Goal: Navigation & Orientation: Find specific page/section

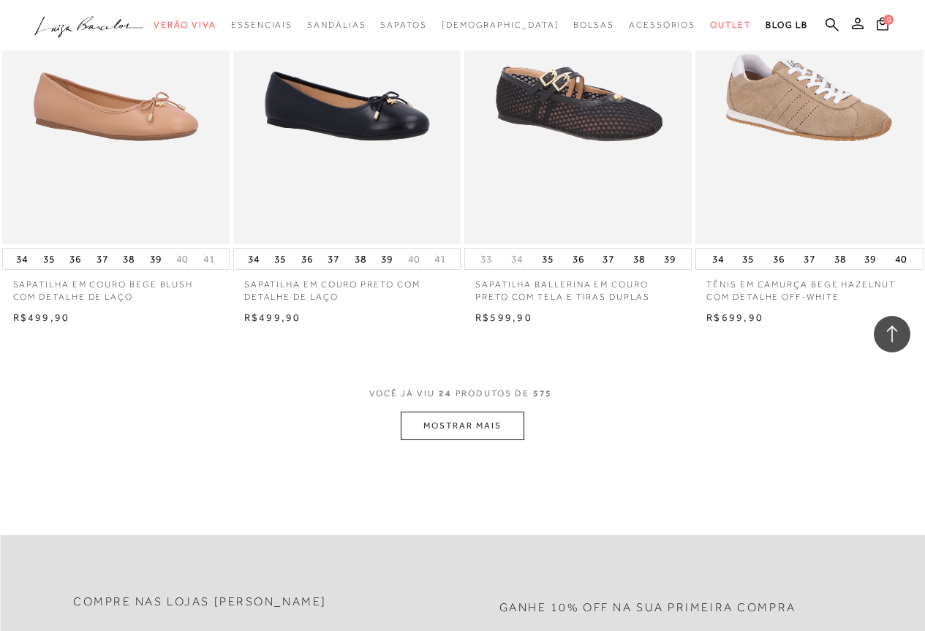
scroll to position [2413, 0]
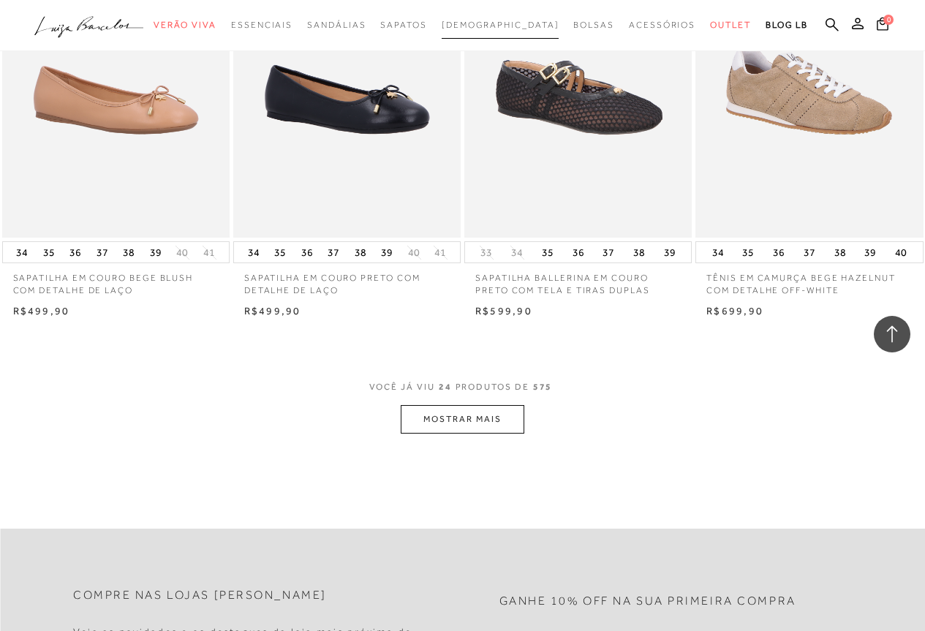
click at [488, 23] on span "[DEMOGRAPHIC_DATA]" at bounding box center [501, 25] width 118 height 10
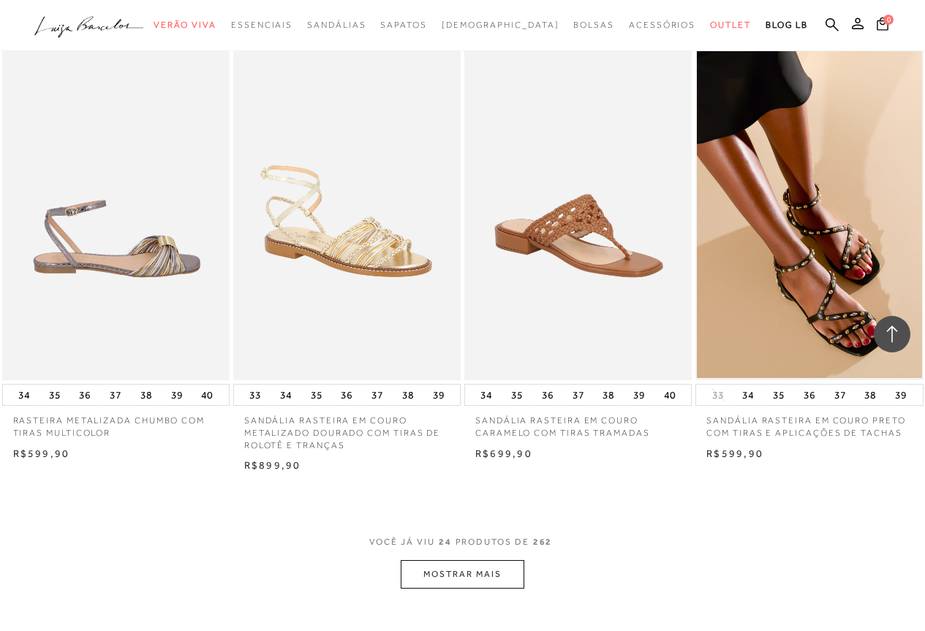
scroll to position [2413, 0]
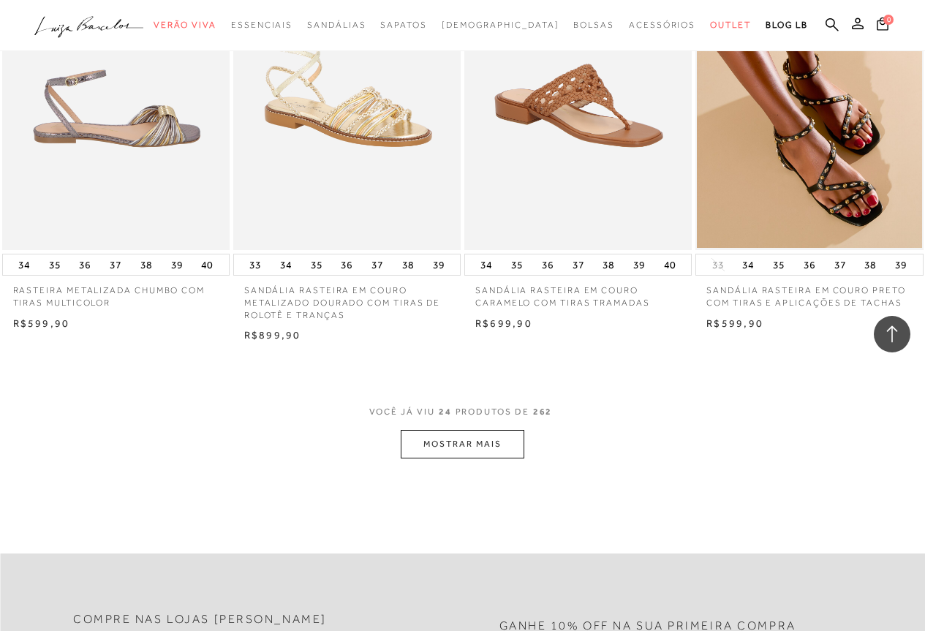
click at [467, 439] on button "MOSTRAR MAIS" at bounding box center [462, 444] width 123 height 29
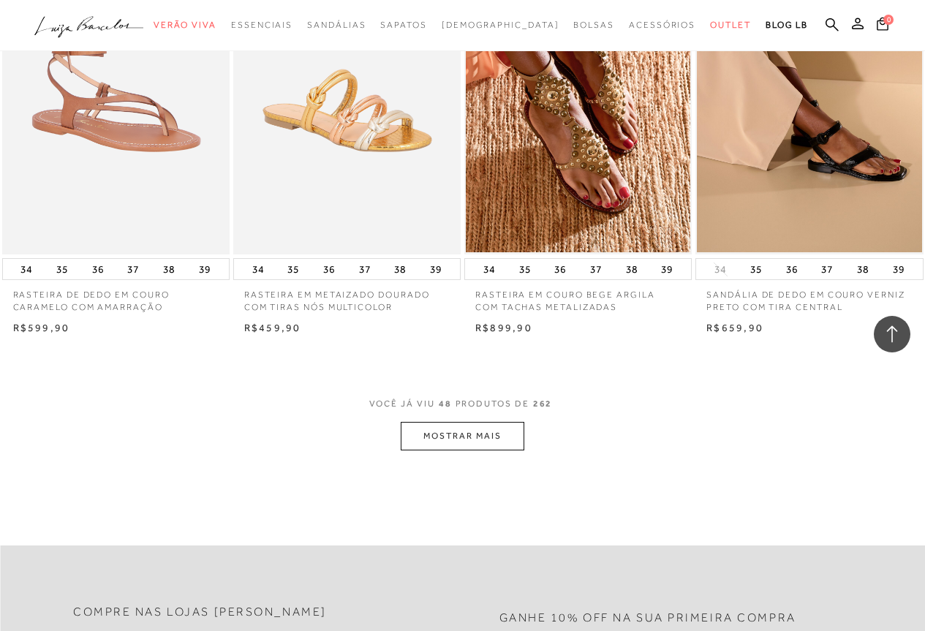
scroll to position [5118, 0]
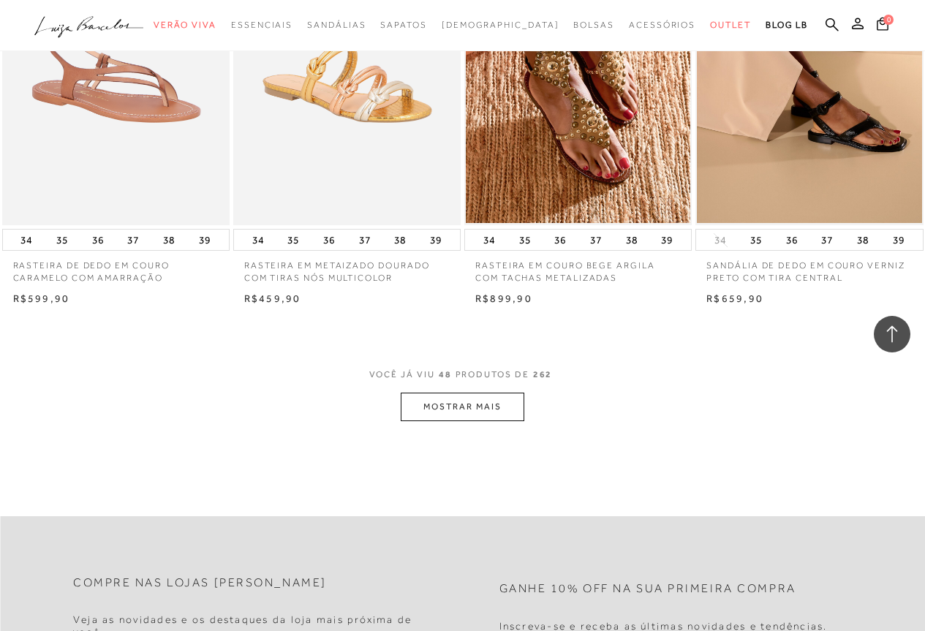
click at [445, 401] on button "MOSTRAR MAIS" at bounding box center [462, 407] width 123 height 29
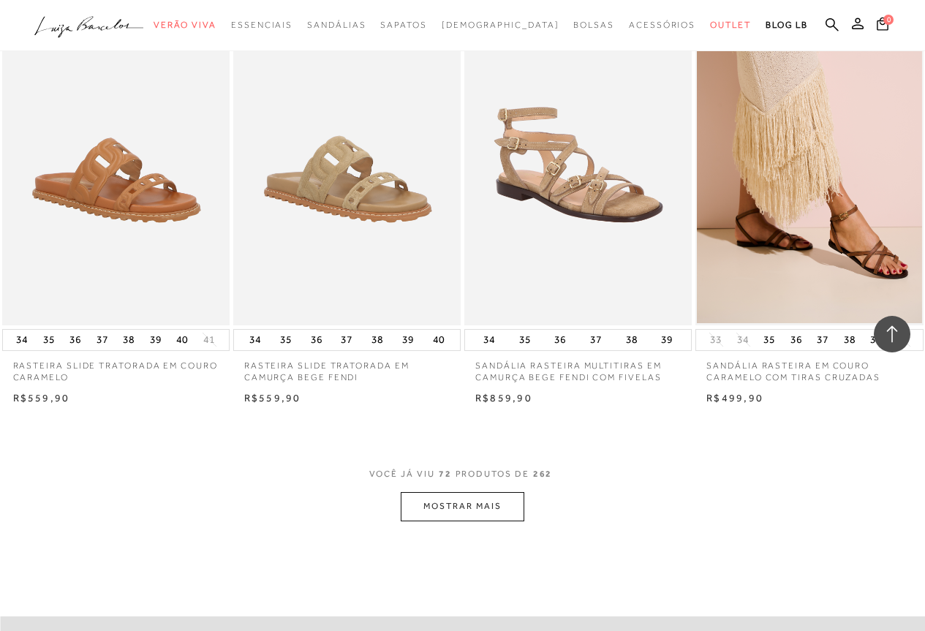
scroll to position [7677, 0]
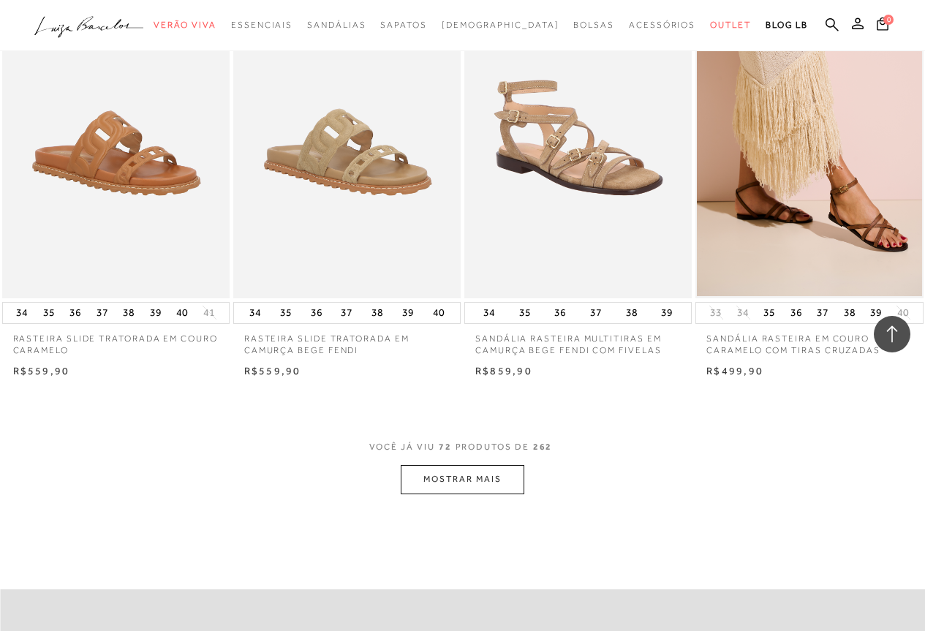
click at [415, 482] on button "MOSTRAR MAIS" at bounding box center [462, 479] width 123 height 29
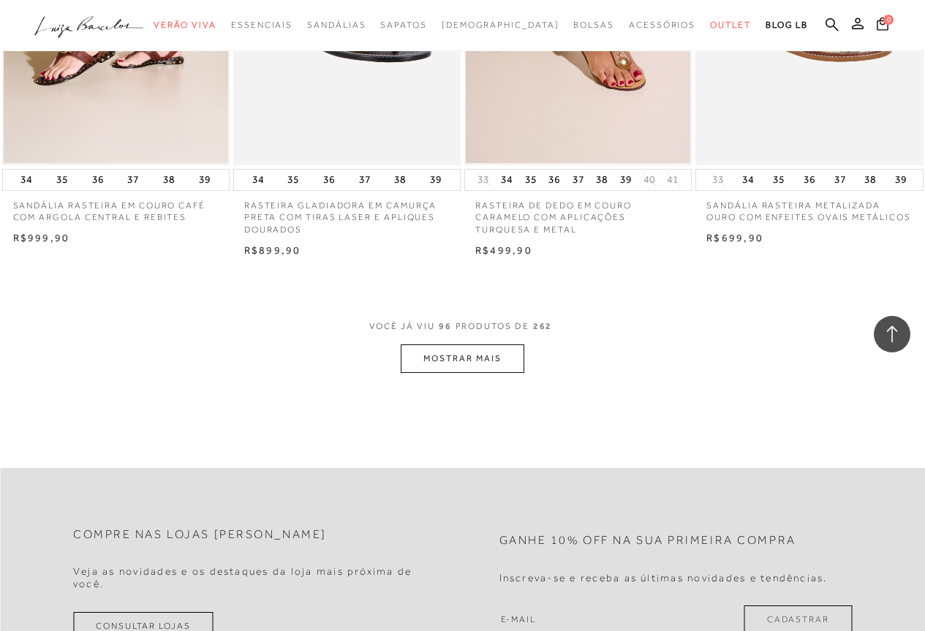
scroll to position [10455, 0]
click at [484, 363] on button "MOSTRAR MAIS" at bounding box center [462, 357] width 123 height 29
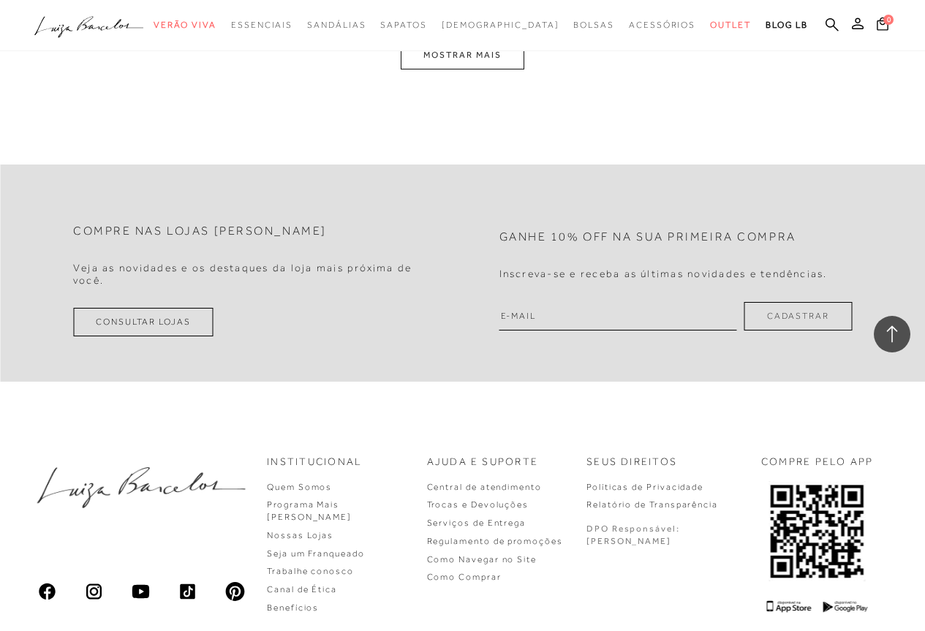
scroll to position [13137, 0]
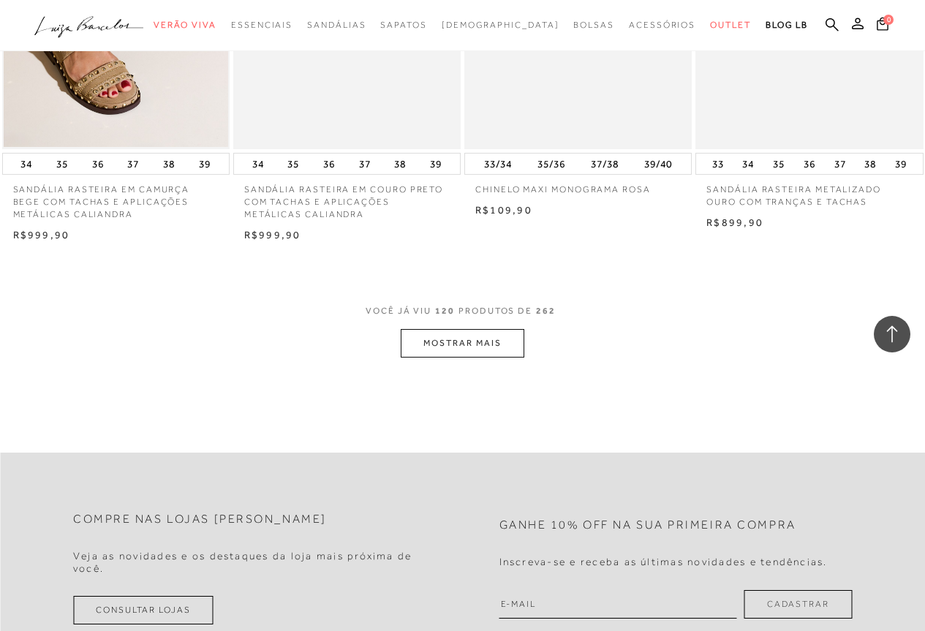
click at [466, 342] on button "MOSTRAR MAIS" at bounding box center [462, 343] width 123 height 29
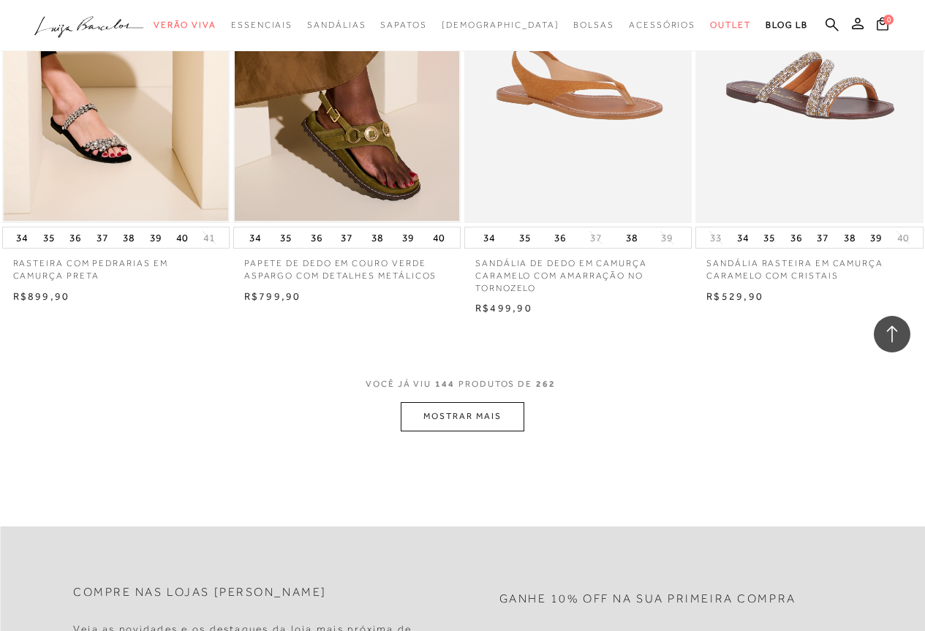
scroll to position [15915, 0]
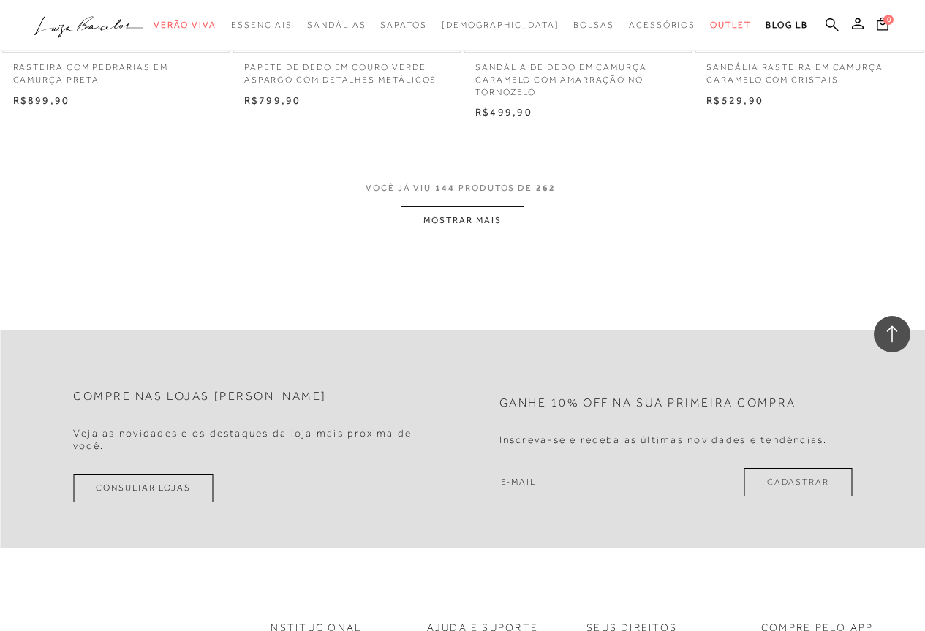
click at [446, 210] on button "MOSTRAR MAIS" at bounding box center [462, 220] width 123 height 29
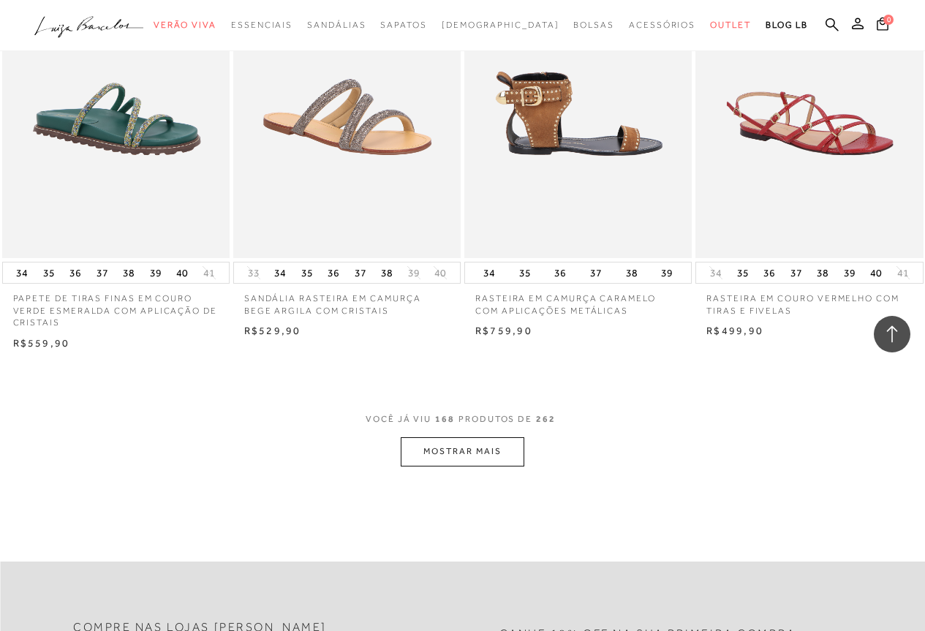
scroll to position [18401, 0]
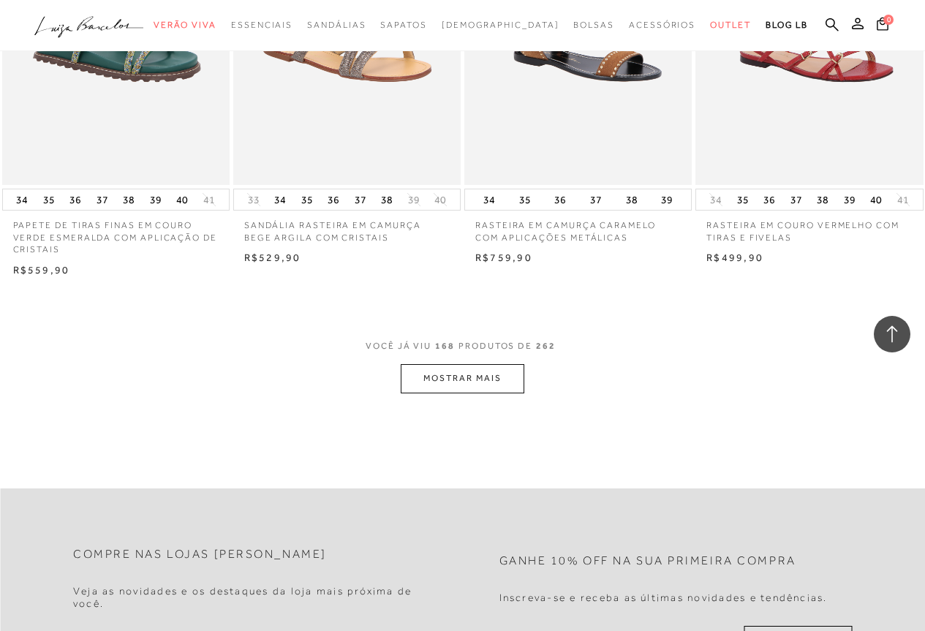
click at [476, 376] on button "MOSTRAR MAIS" at bounding box center [462, 378] width 123 height 29
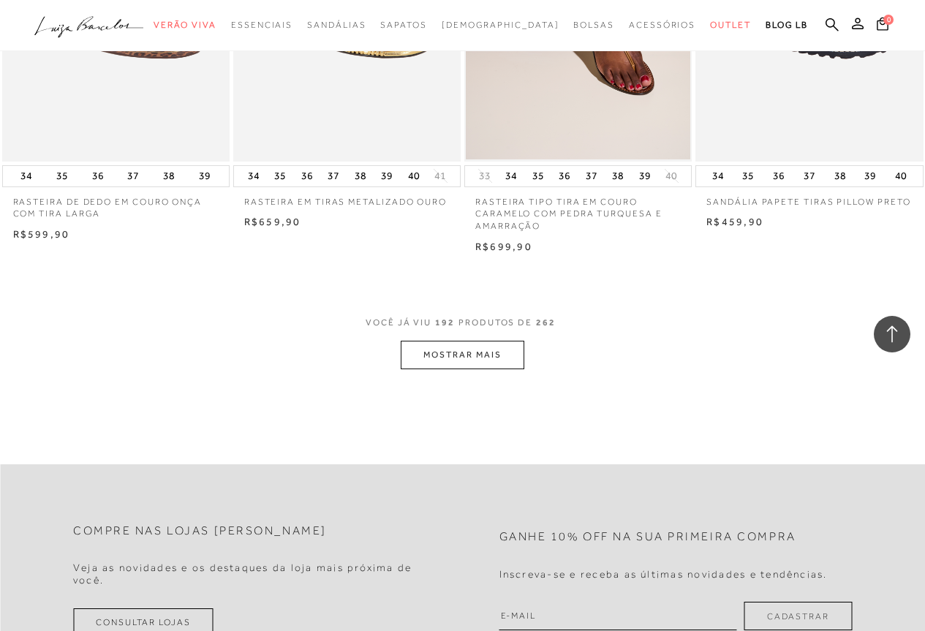
scroll to position [21106, 0]
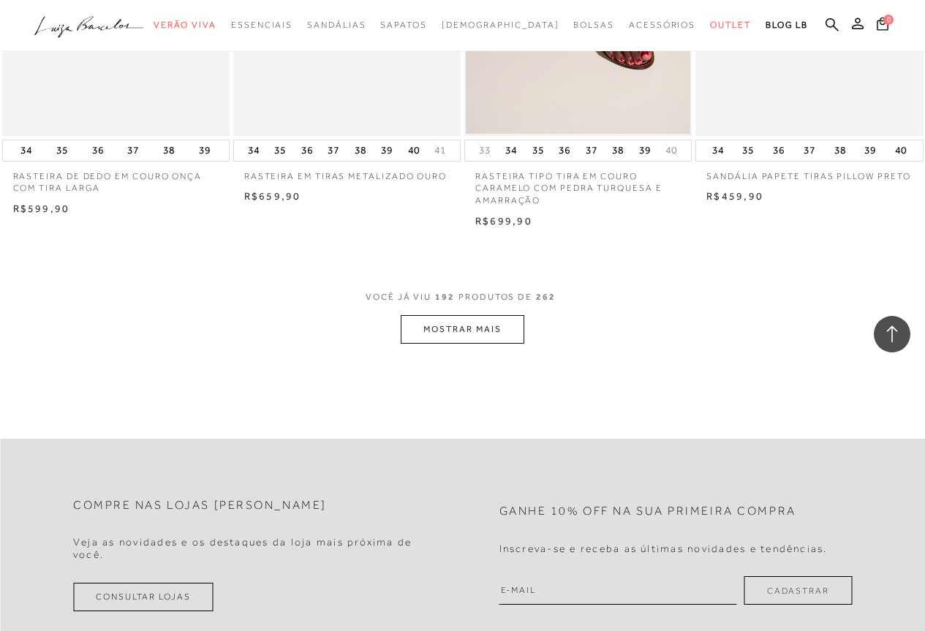
click at [485, 315] on button "MOSTRAR MAIS" at bounding box center [462, 329] width 123 height 29
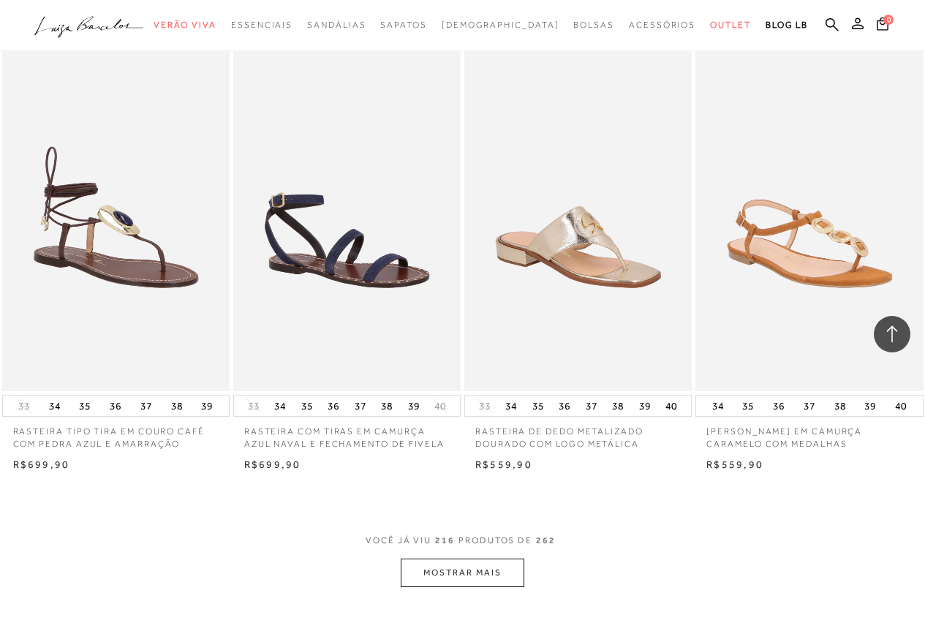
scroll to position [23592, 0]
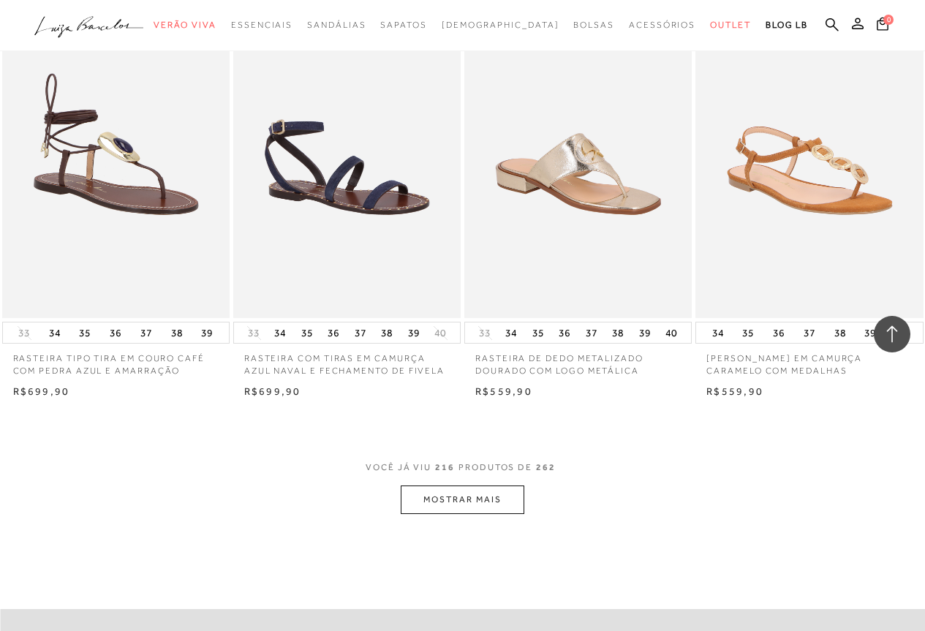
click at [447, 488] on button "MOSTRAR MAIS" at bounding box center [462, 499] width 123 height 29
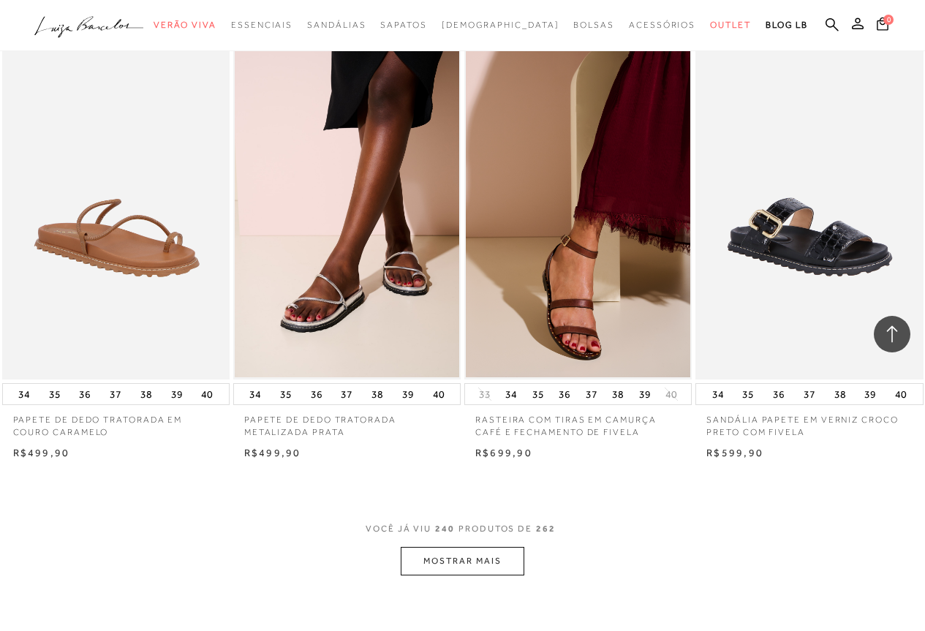
scroll to position [26370, 0]
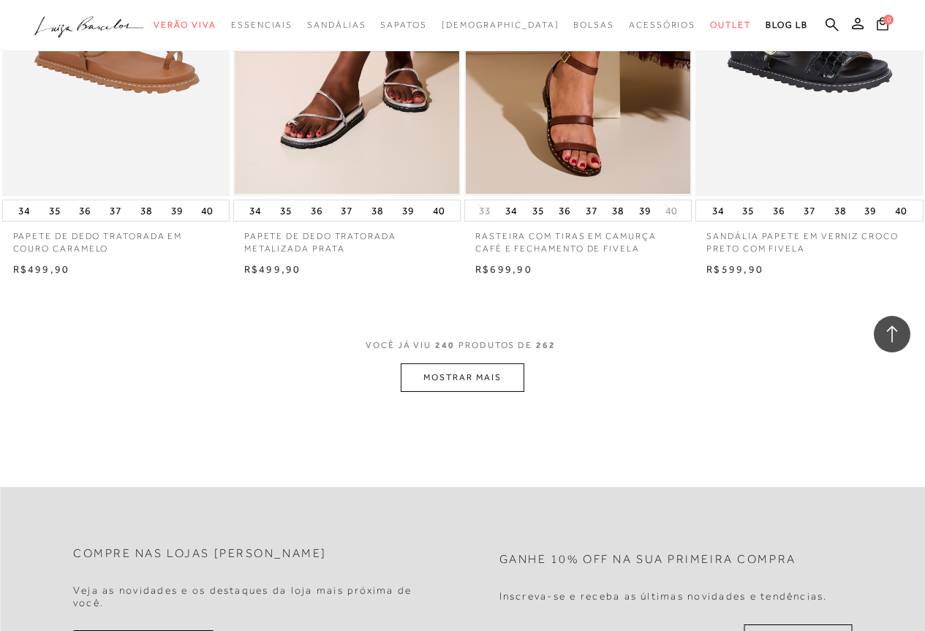
click at [461, 370] on button "MOSTRAR MAIS" at bounding box center [462, 377] width 123 height 29
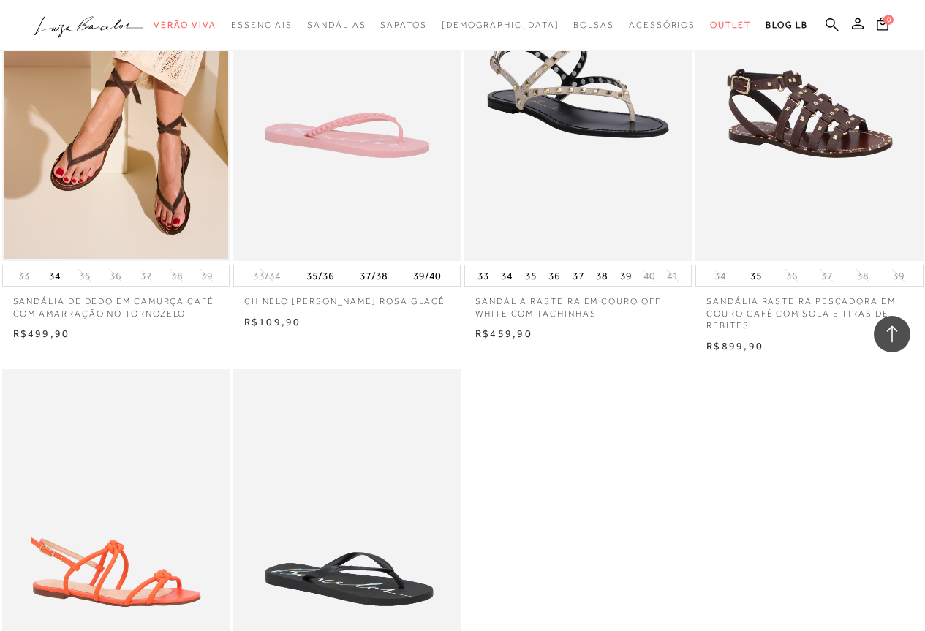
scroll to position [28490, 0]
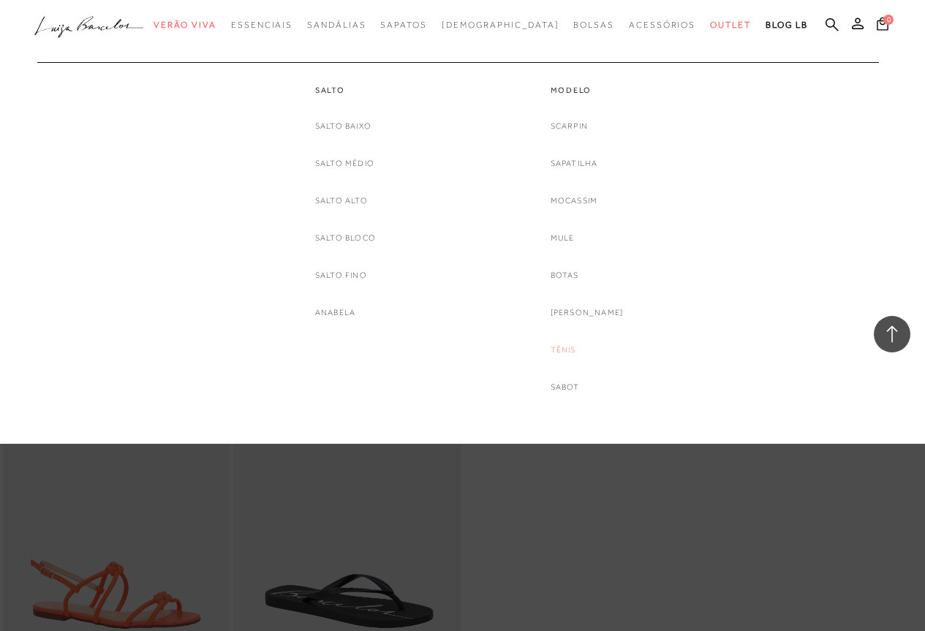
click at [575, 346] on link "Tênis" at bounding box center [564, 349] width 26 height 15
